Goal: Task Accomplishment & Management: Manage account settings

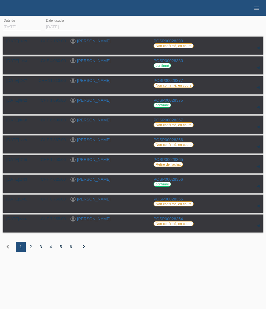
click at [257, 11] on li "menu" at bounding box center [256, 8] width 13 height 16
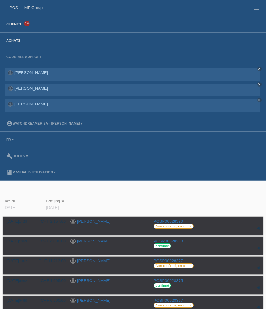
click at [18, 25] on link "Clients" at bounding box center [13, 24] width 21 height 4
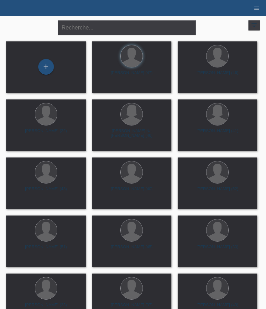
click at [250, 27] on div "filter_list" at bounding box center [254, 25] width 11 height 10
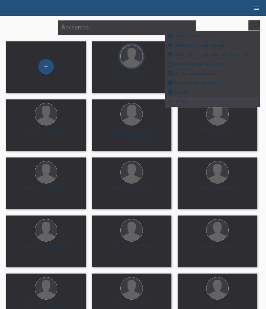
click at [255, 11] on icon "menu" at bounding box center [257, 8] width 6 height 6
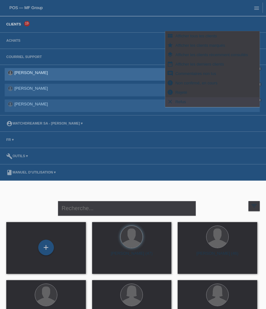
click at [38, 73] on link "[PERSON_NAME]" at bounding box center [31, 72] width 34 height 5
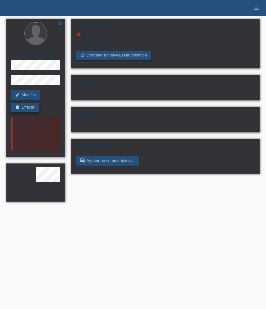
click at [24, 108] on link "delete Effacer" at bounding box center [25, 107] width 28 height 9
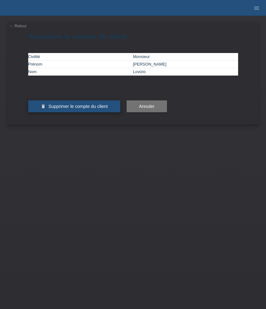
click at [76, 109] on span "Supprimer le compte du client" at bounding box center [77, 106] width 59 height 5
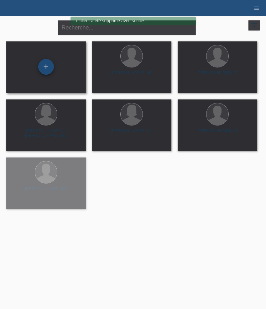
click at [47, 68] on div "+" at bounding box center [46, 67] width 16 height 16
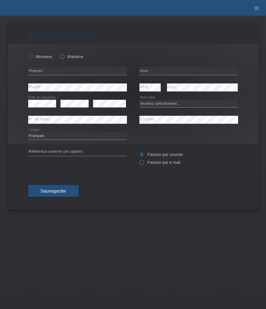
click at [40, 56] on label "Monsieur" at bounding box center [40, 56] width 24 height 5
click at [32, 56] on input "Monsieur" at bounding box center [30, 56] width 4 height 4
radio input "true"
click at [40, 56] on label "Monsieur" at bounding box center [40, 56] width 24 height 5
click at [32, 56] on input "Monsieur" at bounding box center [30, 56] width 4 height 4
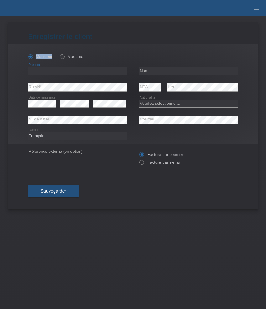
click at [62, 71] on input "text" at bounding box center [77, 71] width 99 height 8
paste input "Amin"
type input "Amin"
click at [166, 67] on div "error Nom" at bounding box center [188, 71] width 99 height 16
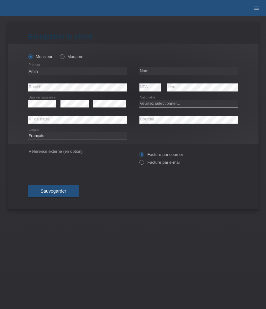
click at [166, 67] on div "error Nom" at bounding box center [188, 71] width 99 height 16
click at [152, 71] on input "text" at bounding box center [188, 71] width 99 height 8
paste input "Maruf"
type input "Maruf"
click at [159, 104] on select "Veuillez sélectionner... Suisse Allemagne Autriche Liechtenstein ------------ A…" at bounding box center [188, 104] width 99 height 8
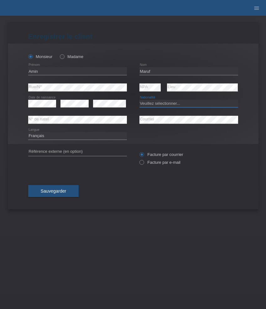
select select "CH"
click at [139, 100] on select "Veuillez sélectionner... Suisse Allemagne Autriche Liechtenstein ------------ A…" at bounding box center [188, 104] width 99 height 8
click at [158, 164] on label "Facture par e-mail" at bounding box center [159, 162] width 41 height 5
click at [144, 164] on input "Facture par e-mail" at bounding box center [141, 164] width 4 height 8
radio input "true"
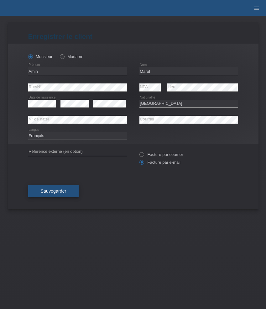
click at [43, 197] on button "Sauvegarder" at bounding box center [53, 191] width 51 height 12
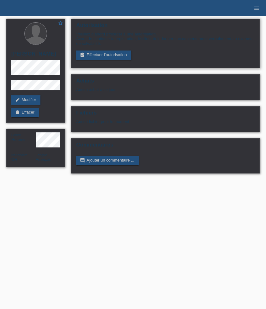
click at [114, 49] on div "Veuillez d’abord procéder à une autorisation. Avant de continuer la registratio…" at bounding box center [165, 46] width 179 height 28
click at [114, 55] on link "assignment_turned_in Effectuer l’autorisation" at bounding box center [103, 54] width 55 height 9
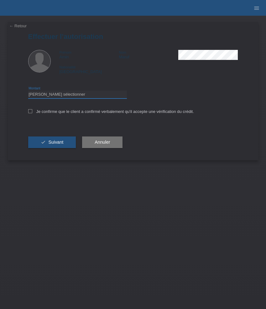
click at [97, 96] on select "Veuillez sélectionner CHF 1.00 - CHF 499.00 CHF 500.00 - CHF 1'999.00 CHF 2'000…" at bounding box center [77, 95] width 99 height 8
select select "3"
click at [28, 92] on select "Veuillez sélectionner CHF 1.00 - CHF 499.00 CHF 500.00 - CHF 1'999.00 CHF 2'000…" at bounding box center [77, 95] width 99 height 8
click at [72, 113] on label "Je confirme que le client a confirmé verbalement qu'il accepte une vérification…" at bounding box center [111, 111] width 166 height 5
click at [32, 113] on input "Je confirme que le client a confirmé verbalement qu'il accepte une vérification…" at bounding box center [30, 111] width 4 height 4
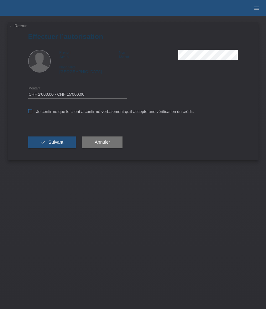
checkbox input "true"
click at [62, 142] on span "Suivant" at bounding box center [55, 141] width 15 height 5
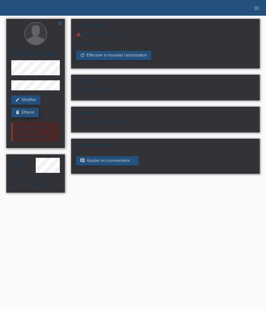
click at [32, 111] on link "delete Effacer" at bounding box center [25, 112] width 28 height 9
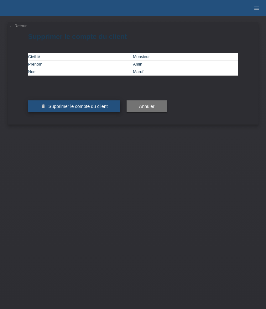
click at [76, 109] on span "Supprimer le compte du client" at bounding box center [77, 106] width 59 height 5
